Goal: Navigation & Orientation: Find specific page/section

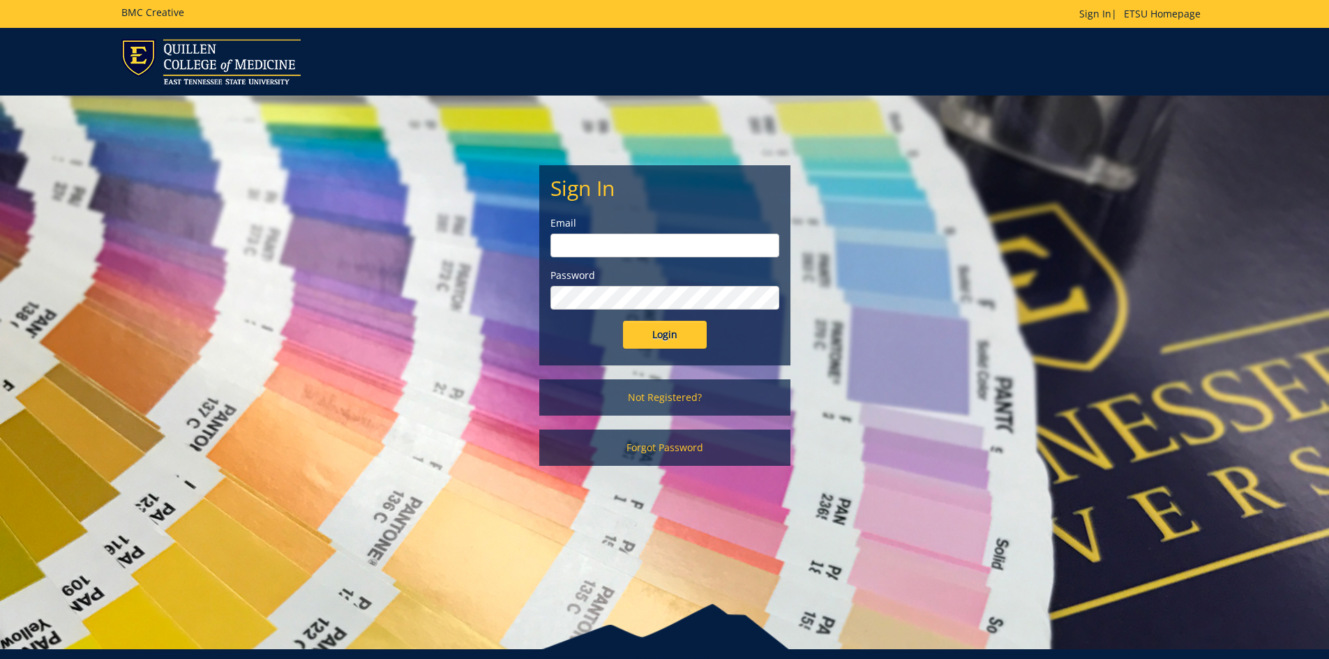
type input "[EMAIL_ADDRESS][DOMAIN_NAME]"
click at [676, 327] on input "Login" at bounding box center [665, 335] width 84 height 28
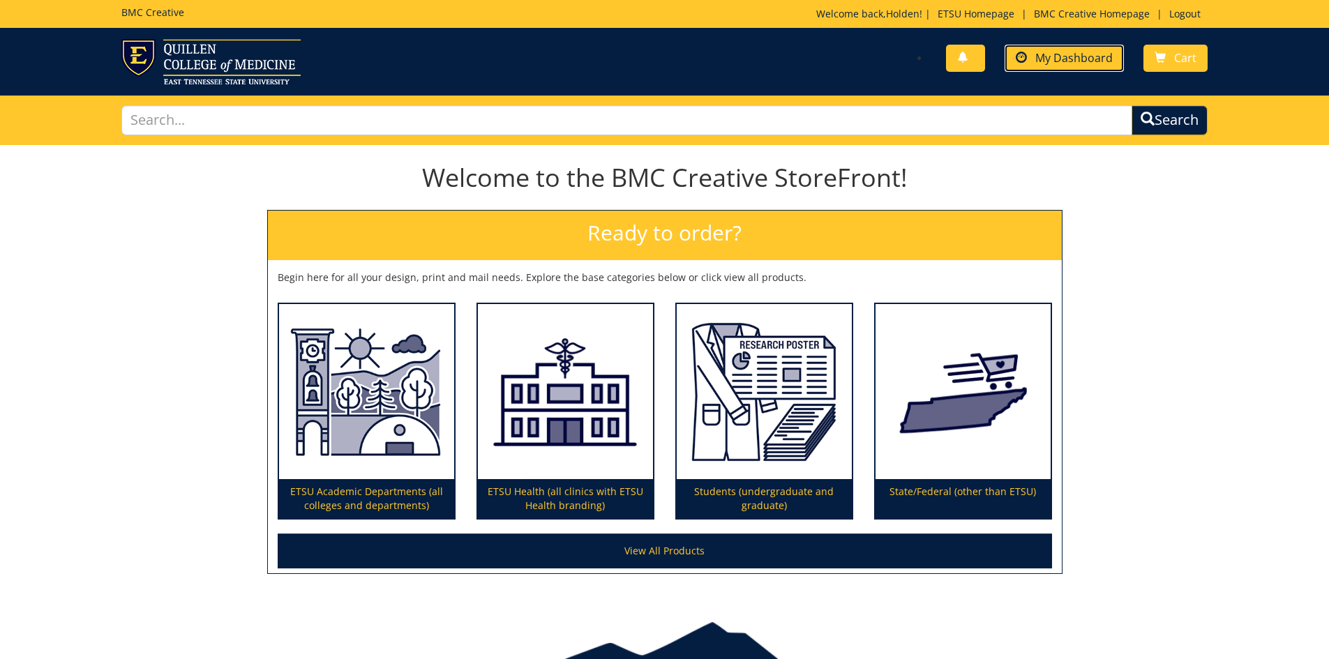
click at [1093, 48] on link "My Dashboard" at bounding box center [1064, 58] width 119 height 27
